Goal: Task Accomplishment & Management: Use online tool/utility

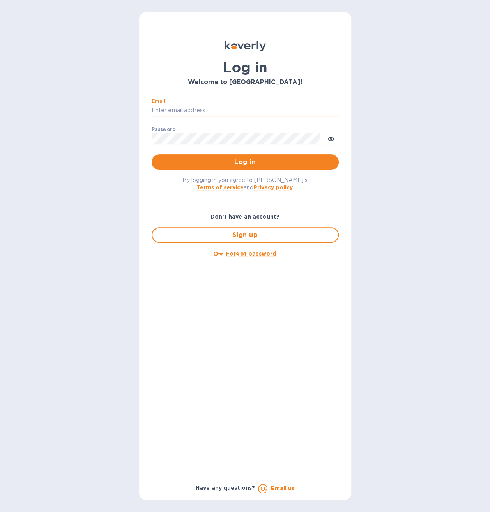
click at [225, 113] on input "Email" at bounding box center [245, 111] width 187 height 12
type input "[EMAIL_ADDRESS][DOMAIN_NAME]"
click at [152, 154] on button "Log in" at bounding box center [245, 162] width 187 height 16
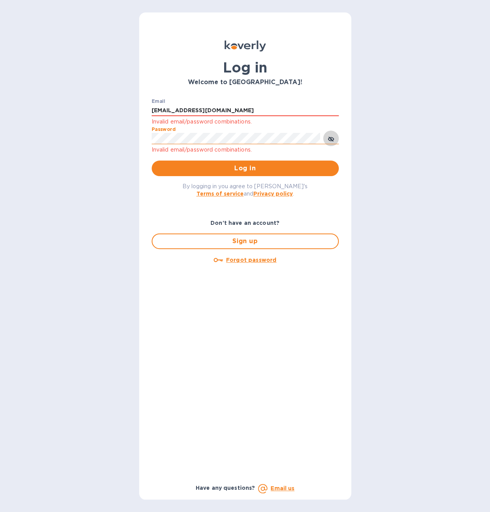
click at [332, 138] on icon "toggle password visibility" at bounding box center [331, 139] width 6 height 4
click at [256, 168] on span "Log in" at bounding box center [245, 168] width 175 height 9
click at [230, 168] on span "Log in" at bounding box center [245, 168] width 175 height 9
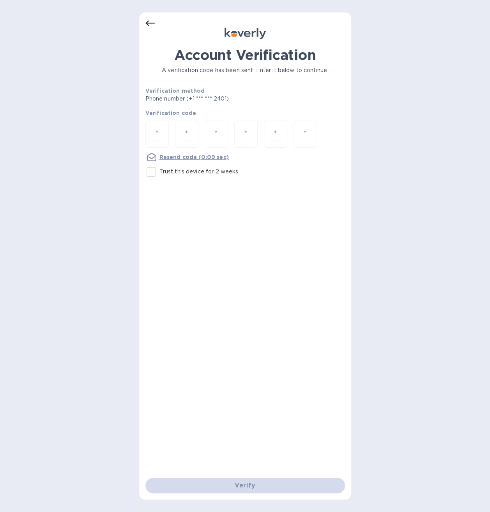
click at [150, 168] on input "Trust this device for 2 weeks" at bounding box center [151, 172] width 16 height 16
checkbox input "true"
click at [162, 136] on input "number" at bounding box center [157, 134] width 10 height 14
type input "8"
type input "0"
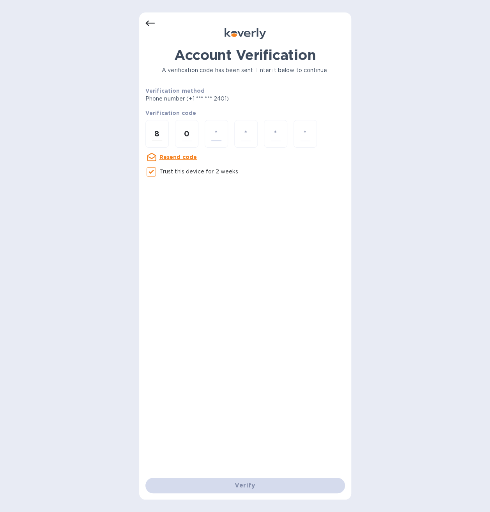
type input "5"
type input "7"
type input "8"
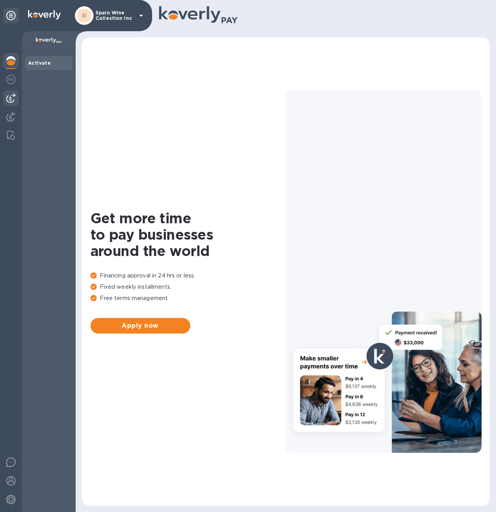
click at [15, 97] on img at bounding box center [10, 98] width 9 height 9
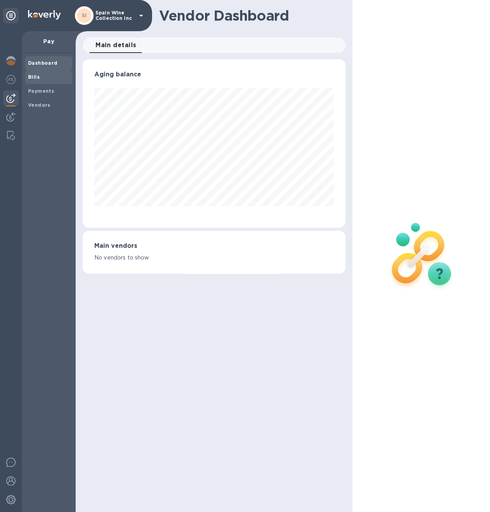
scroll to position [168, 262]
click at [28, 76] on b "Bills" at bounding box center [34, 77] width 12 height 6
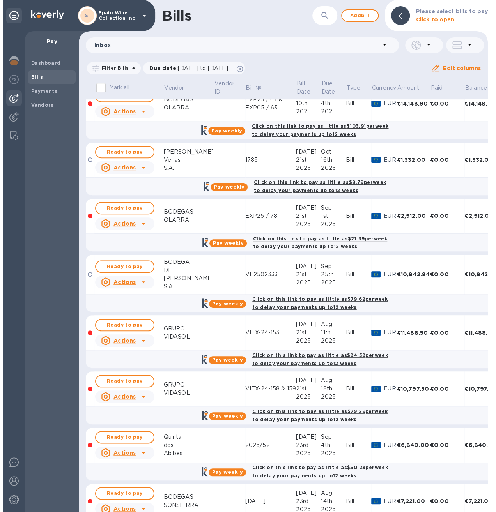
scroll to position [260, 0]
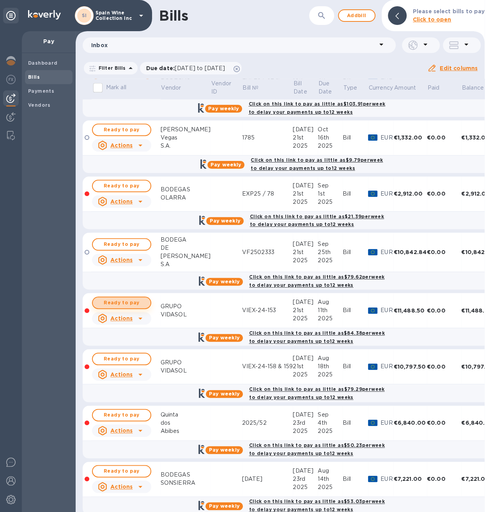
click at [137, 304] on button "Ready to pay" at bounding box center [121, 303] width 59 height 12
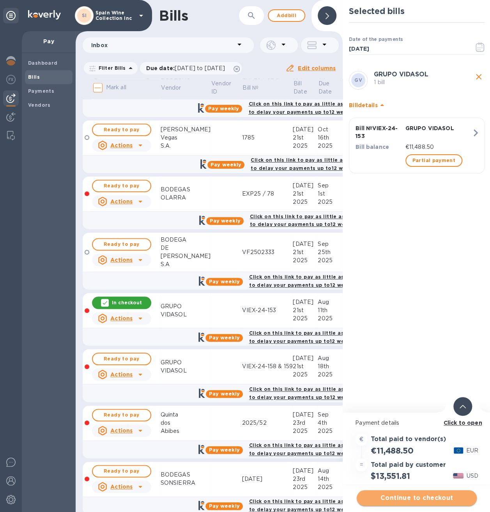
click at [399, 499] on span "Continue to checkout" at bounding box center [417, 498] width 108 height 9
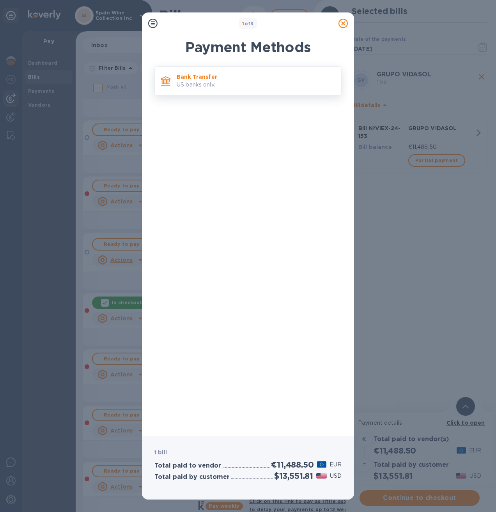
click at [219, 87] on p "US banks only." at bounding box center [256, 85] width 158 height 8
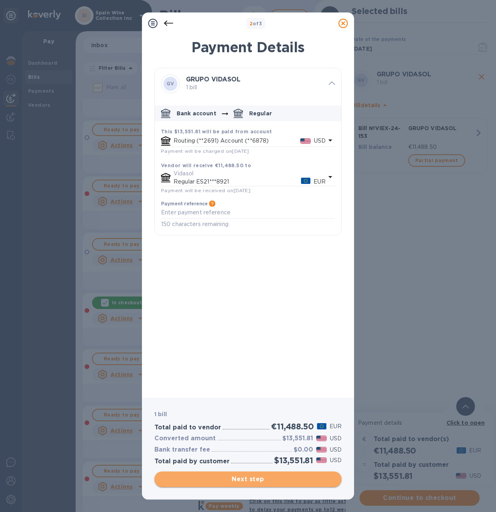
click at [251, 474] on button "Next step" at bounding box center [247, 480] width 187 height 16
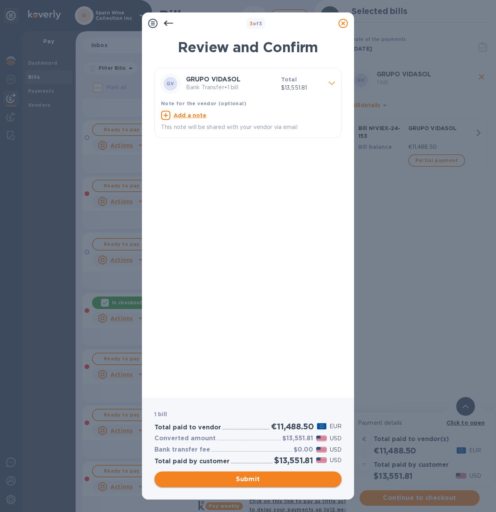
click at [252, 480] on span "Submit" at bounding box center [248, 479] width 175 height 9
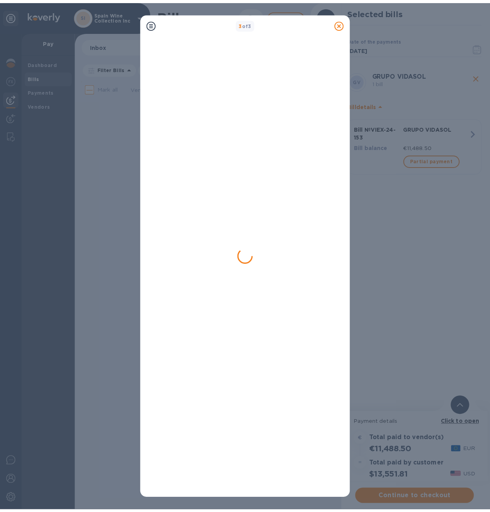
scroll to position [0, 0]
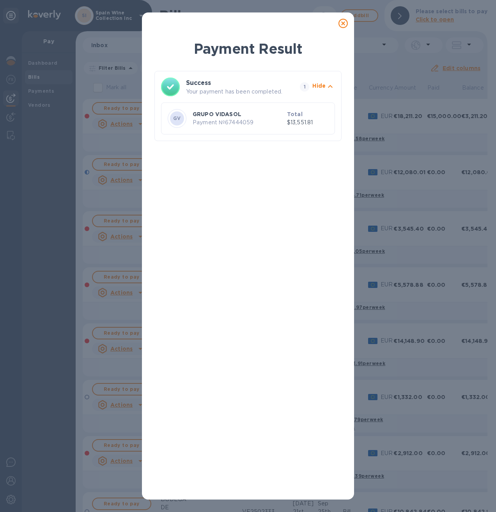
click at [248, 121] on p "Payment № 67444059" at bounding box center [238, 123] width 91 height 8
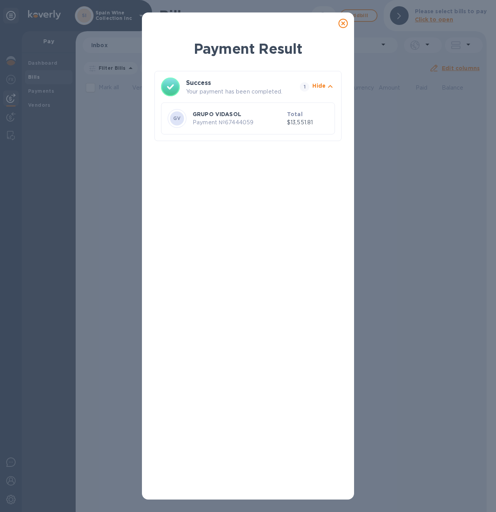
click at [342, 25] on icon at bounding box center [342, 23] width 9 height 9
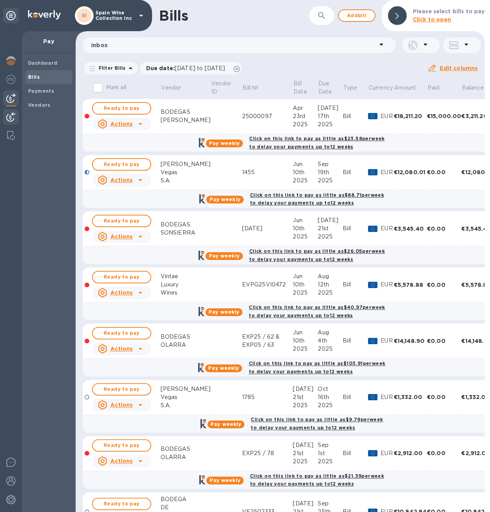
click at [10, 113] on img at bounding box center [10, 116] width 9 height 9
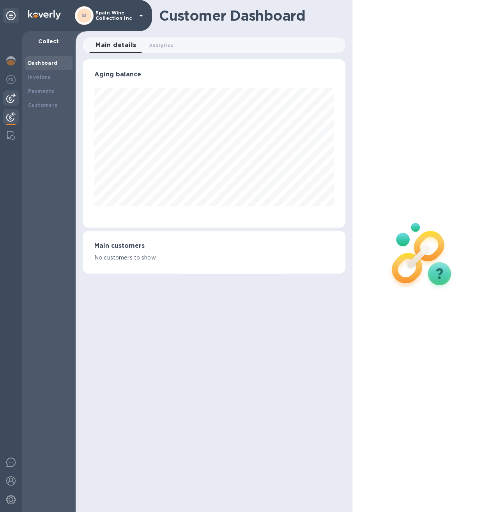
scroll to position [168, 262]
click at [16, 94] on div at bounding box center [11, 98] width 16 height 16
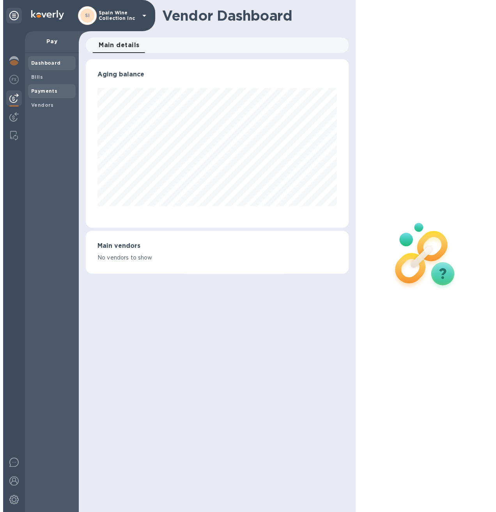
scroll to position [168, 259]
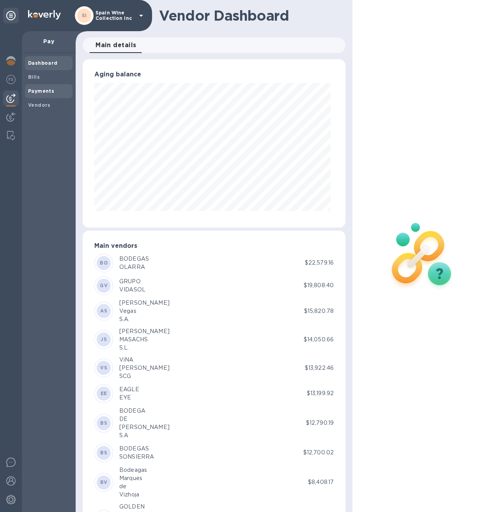
click at [37, 88] on b "Payments" at bounding box center [41, 91] width 26 height 6
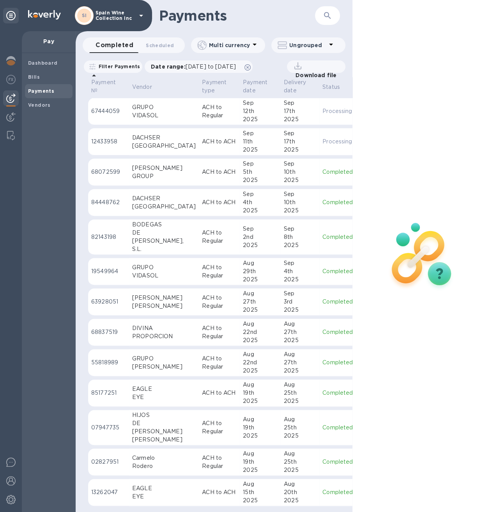
click at [202, 108] on p "ACH to Regular" at bounding box center [219, 111] width 35 height 16
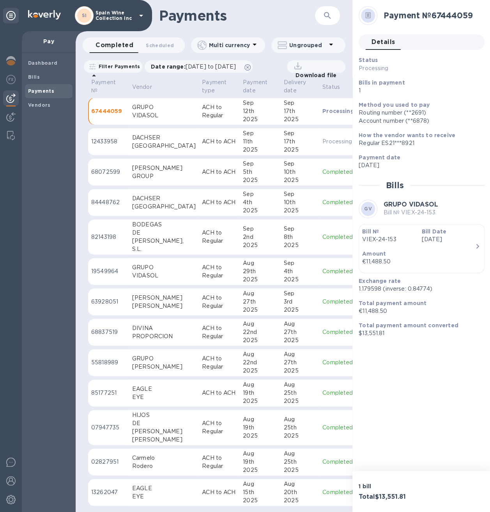
click at [389, 235] on p "Bill №" at bounding box center [388, 232] width 53 height 8
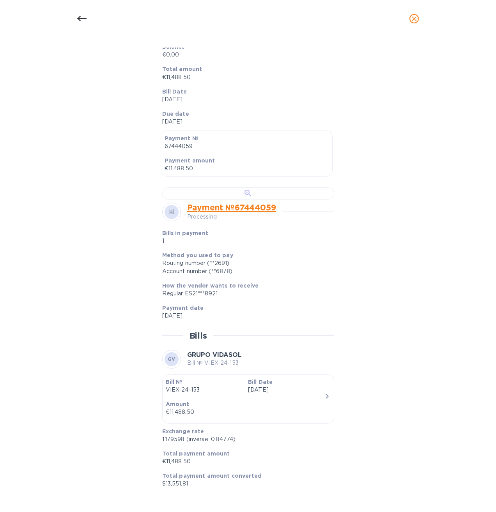
scroll to position [260, 0]
click at [239, 188] on div at bounding box center [248, 194] width 172 height 12
